Goal: Task Accomplishment & Management: Manage account settings

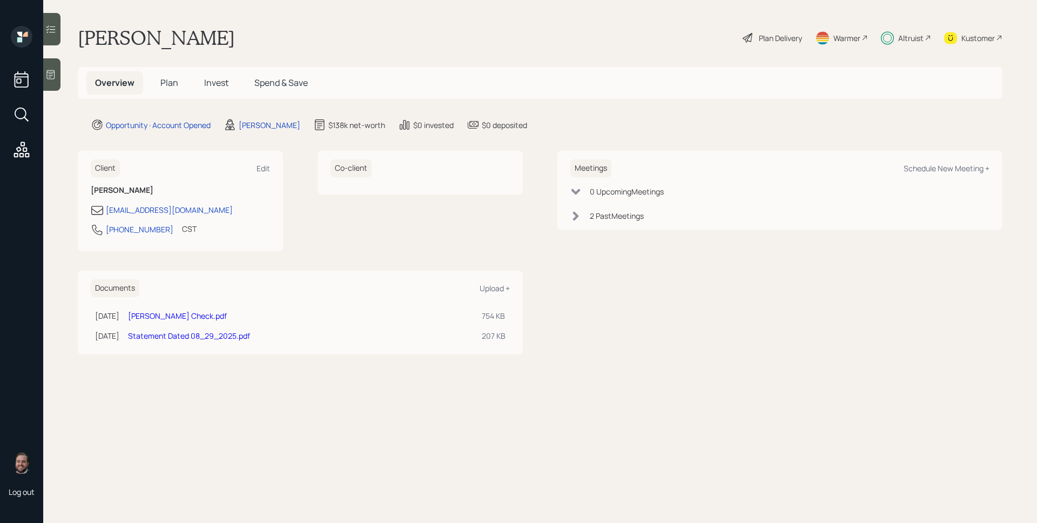
click at [218, 83] on span "Invest" at bounding box center [216, 83] width 24 height 12
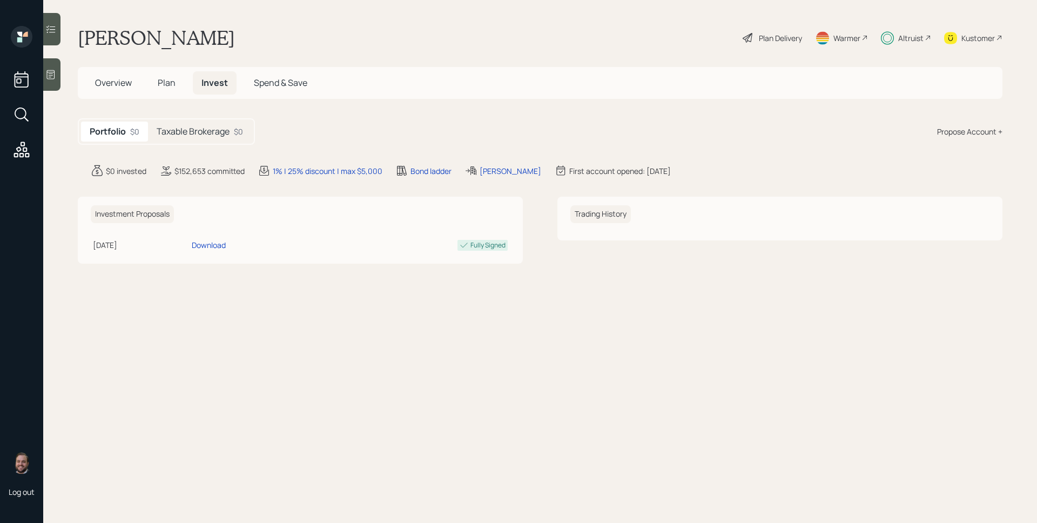
click at [229, 131] on h5 "Taxable Brokerage" at bounding box center [193, 131] width 73 height 10
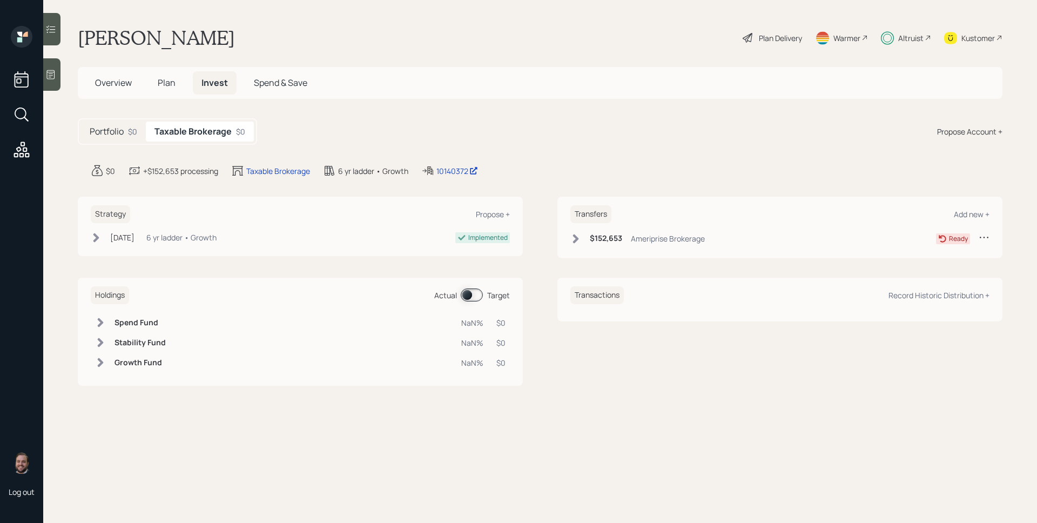
click at [906, 35] on div "Altruist" at bounding box center [911, 37] width 25 height 11
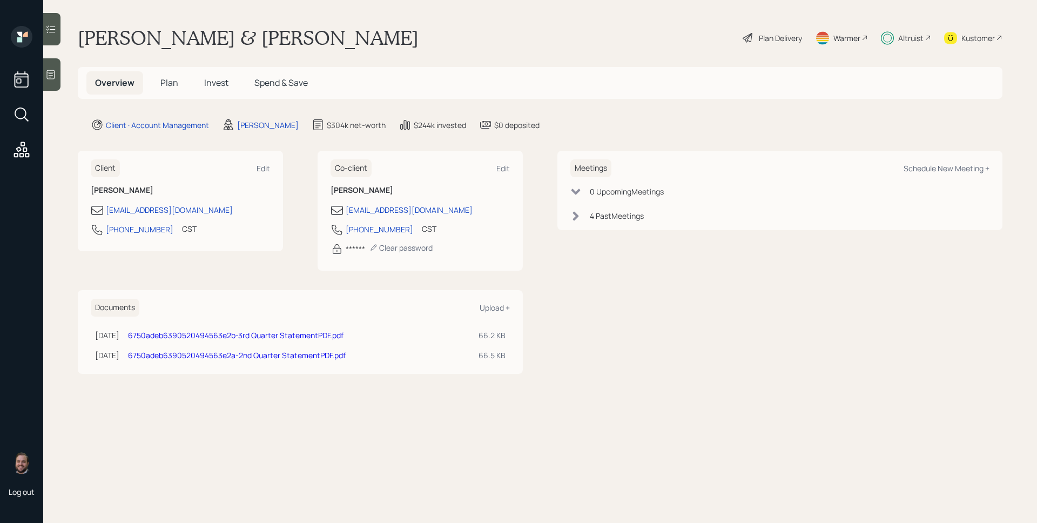
click at [900, 42] on div "Altruist" at bounding box center [911, 37] width 25 height 11
